Goal: Find specific page/section: Find specific page/section

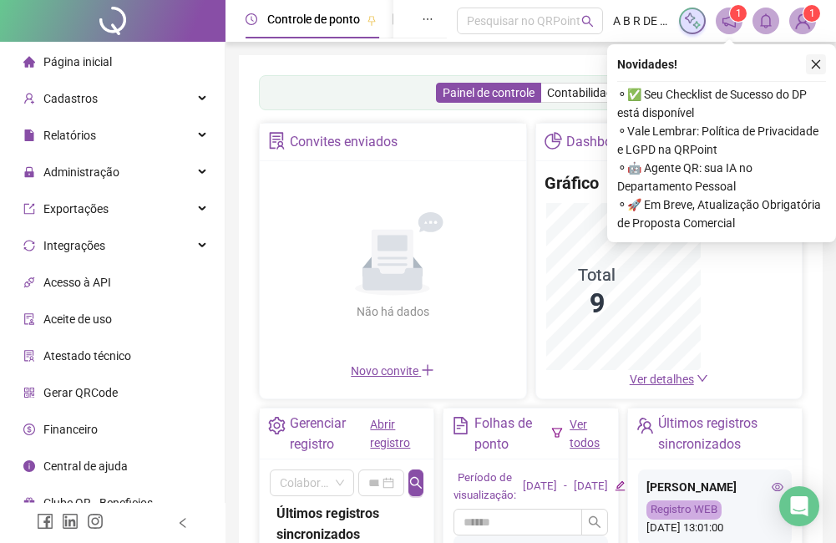
click at [820, 64] on icon "close" at bounding box center [817, 64] width 12 height 12
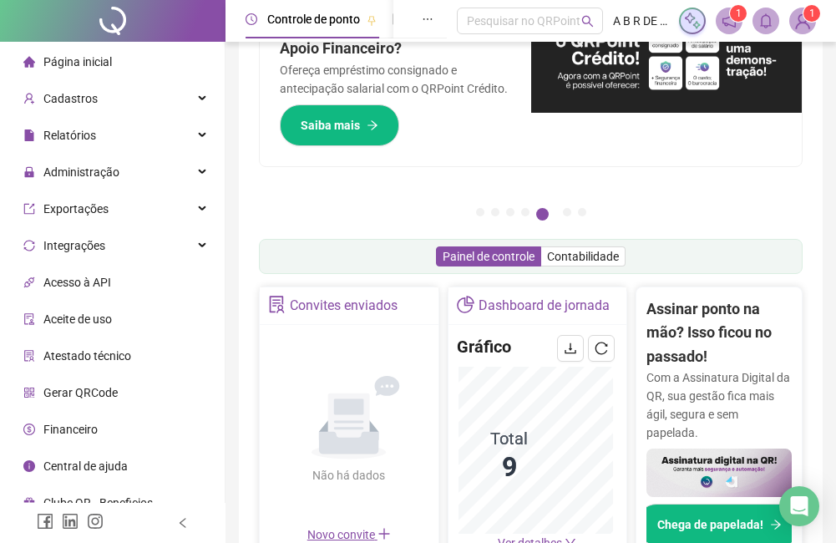
scroll to position [84, 0]
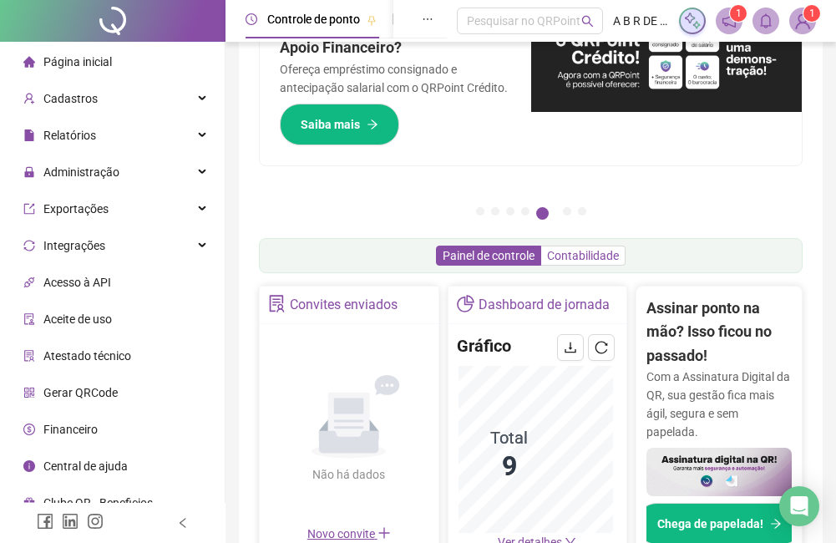
click at [570, 259] on span "Contabilidade" at bounding box center [583, 255] width 72 height 13
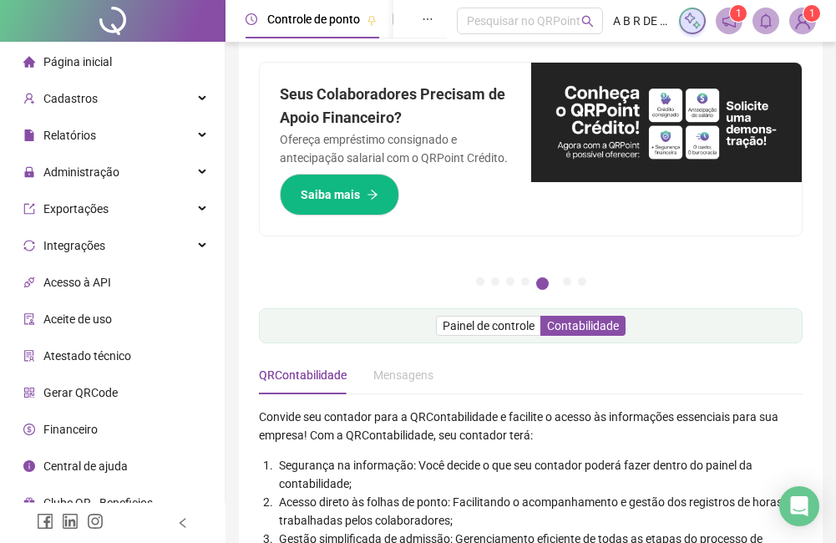
scroll to position [0, 0]
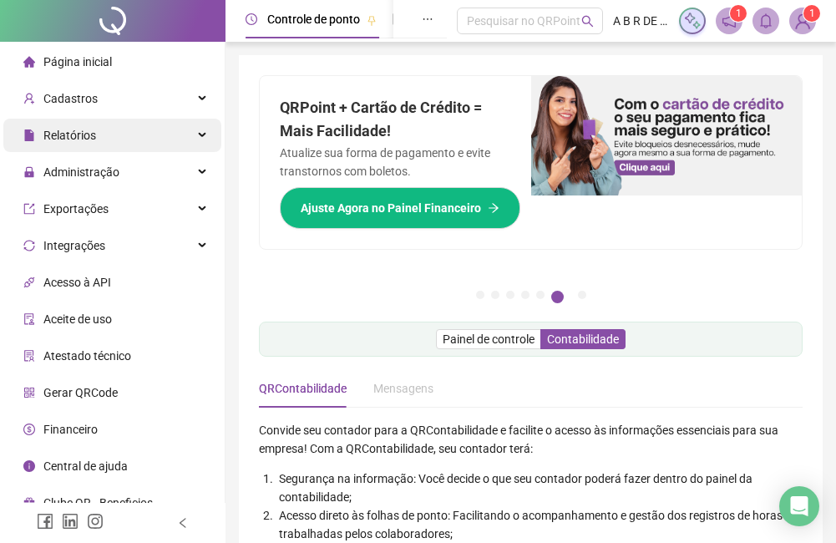
click at [92, 137] on span "Relatórios" at bounding box center [69, 135] width 53 height 13
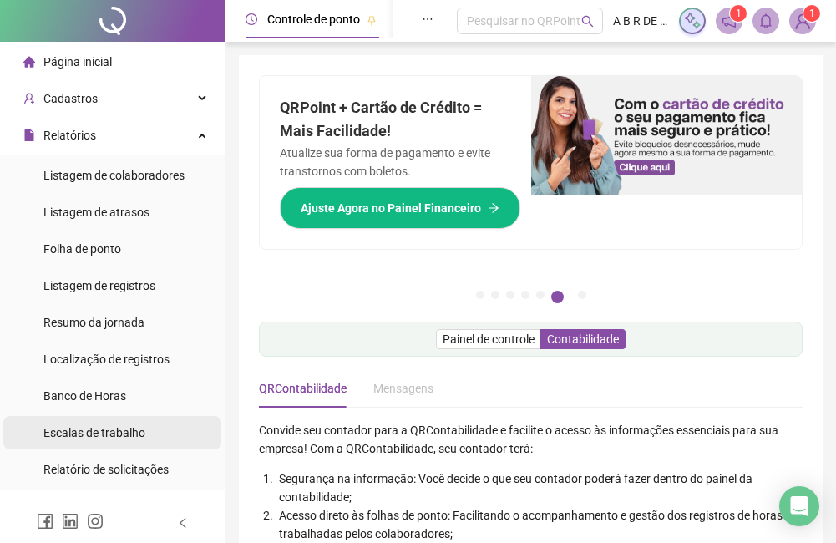
click at [84, 435] on span "Escalas de trabalho" at bounding box center [94, 432] width 102 height 13
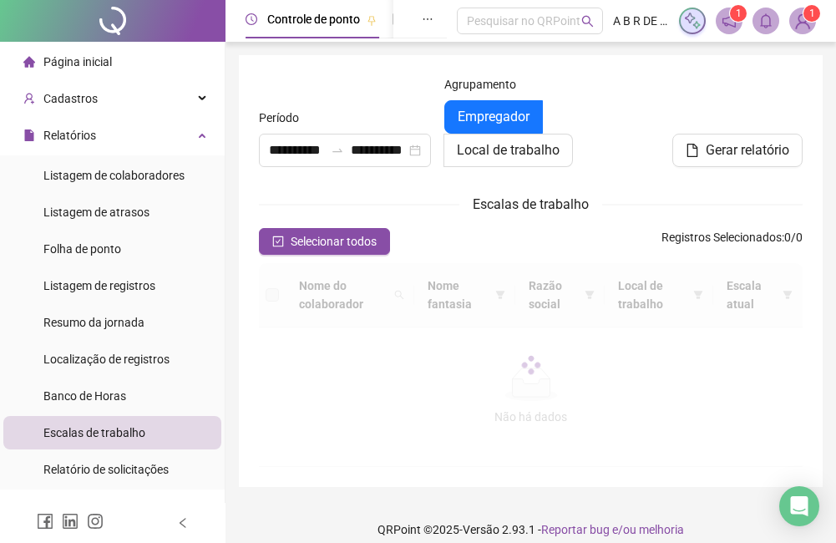
type input "**********"
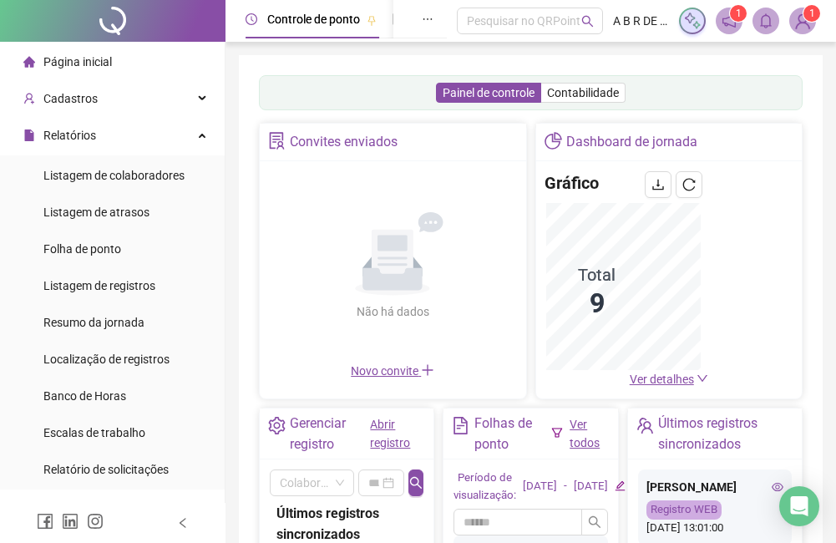
click at [700, 376] on icon "down" at bounding box center [703, 379] width 12 height 12
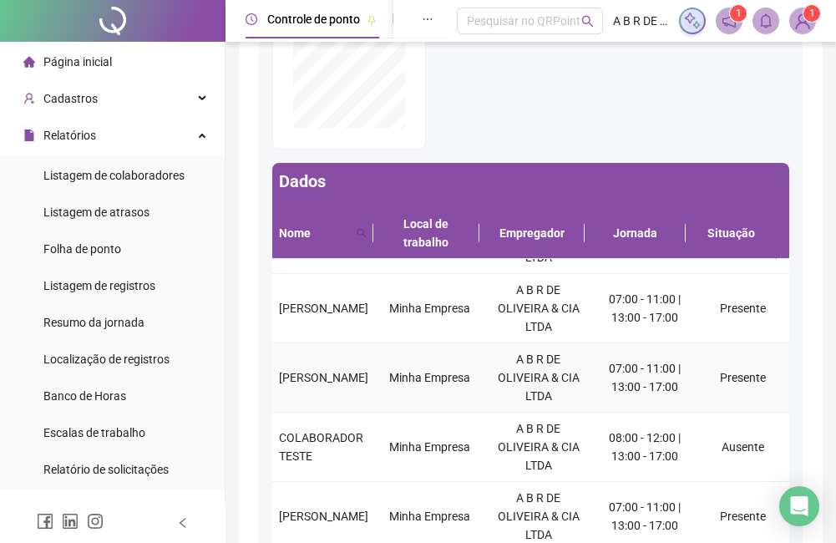
scroll to position [84, 0]
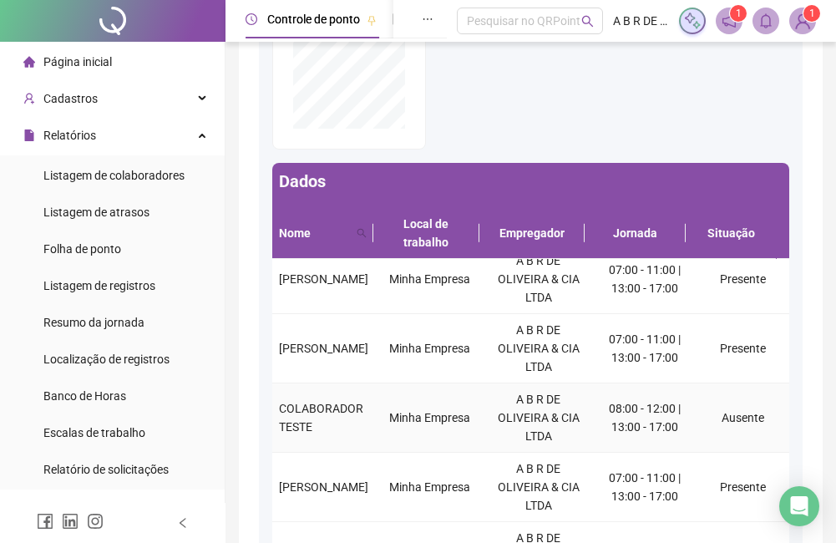
drag, startPoint x: 405, startPoint y: 424, endPoint x: 814, endPoint y: 99, distance: 522.7
click at [815, 98] on div "Dashboard de jornada Filtros Local de trabalho Empregador Gráfico Total 9 Dados…" at bounding box center [531, 125] width 584 height 1064
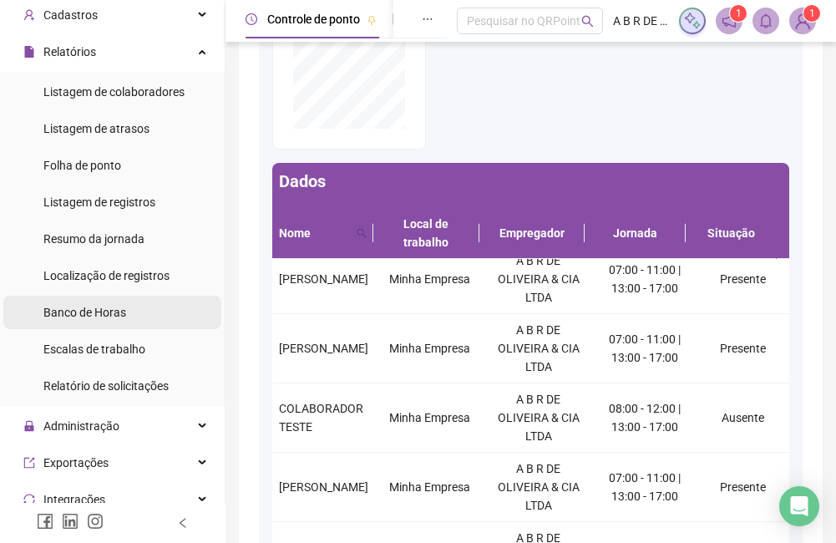
click at [140, 321] on li "Banco de Horas" at bounding box center [112, 312] width 218 height 33
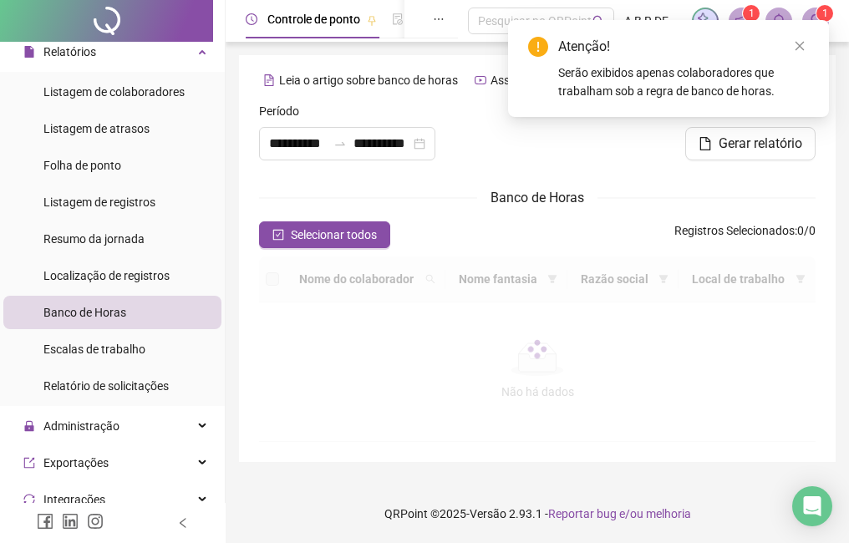
type input "**********"
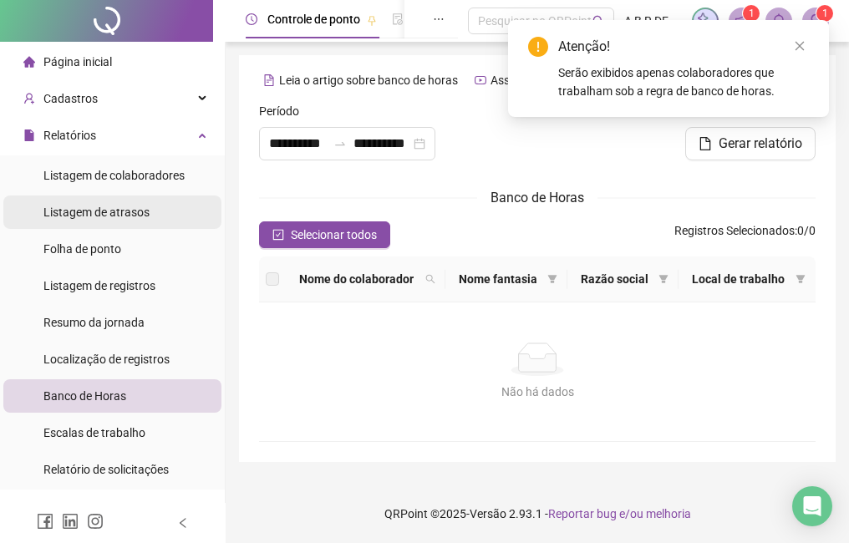
click at [150, 210] on li "Listagem de atrasos" at bounding box center [112, 212] width 218 height 33
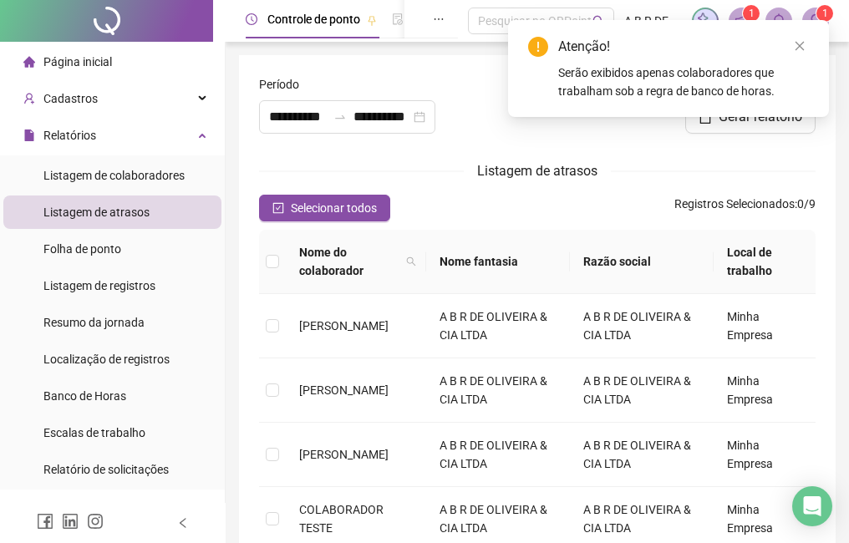
type input "**********"
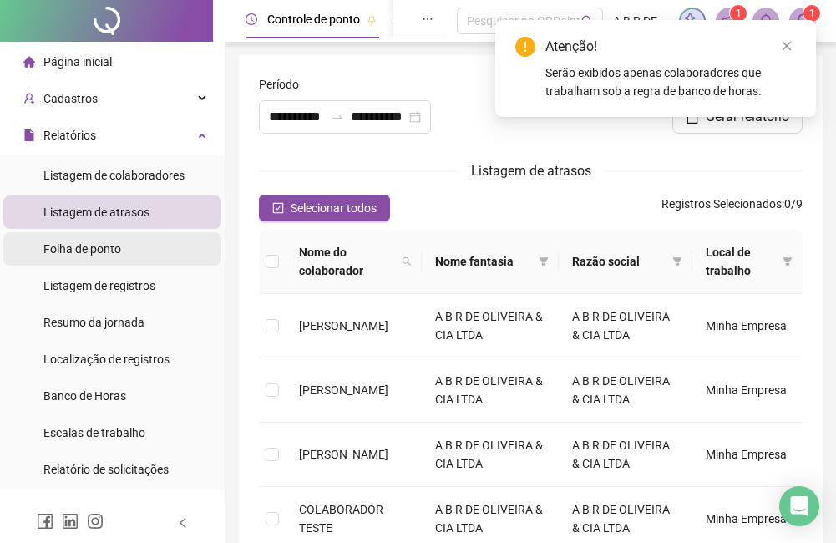
click at [112, 259] on div "Folha de ponto" at bounding box center [82, 248] width 78 height 33
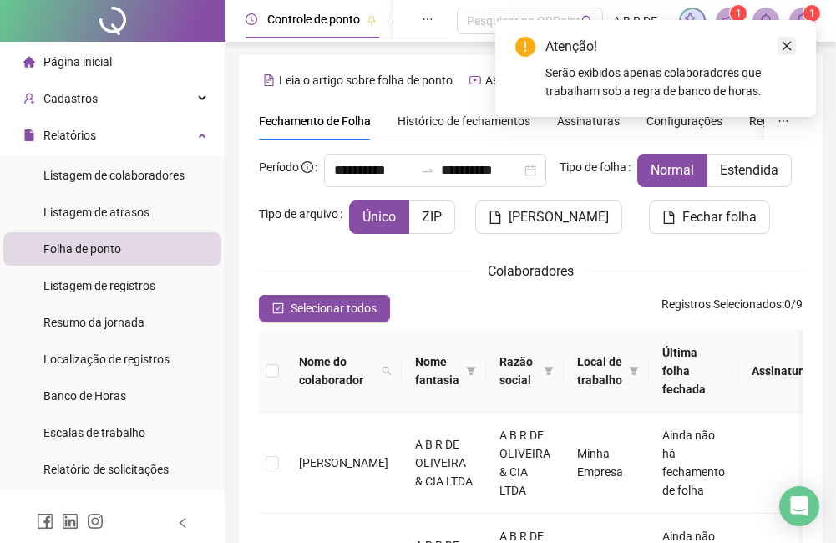
click at [785, 46] on icon "close" at bounding box center [787, 46] width 12 height 12
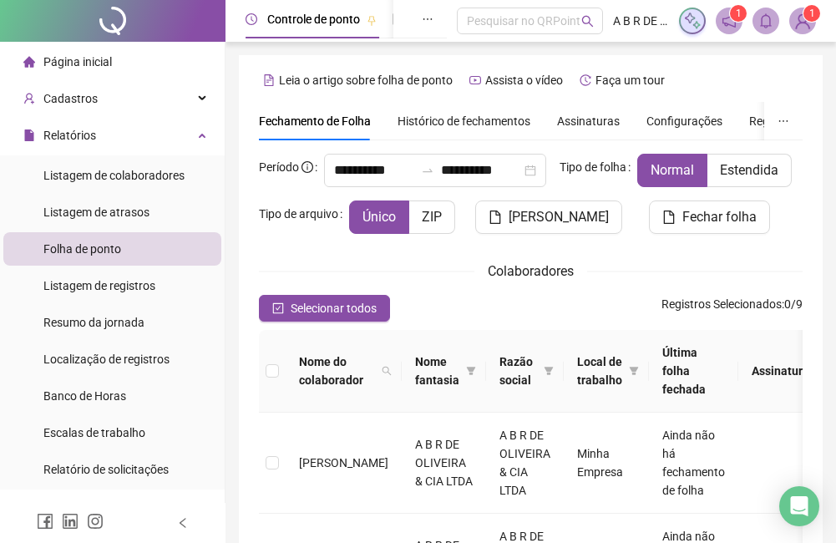
click at [112, 64] on li "Página inicial" at bounding box center [112, 61] width 218 height 33
